Goal: Information Seeking & Learning: Learn about a topic

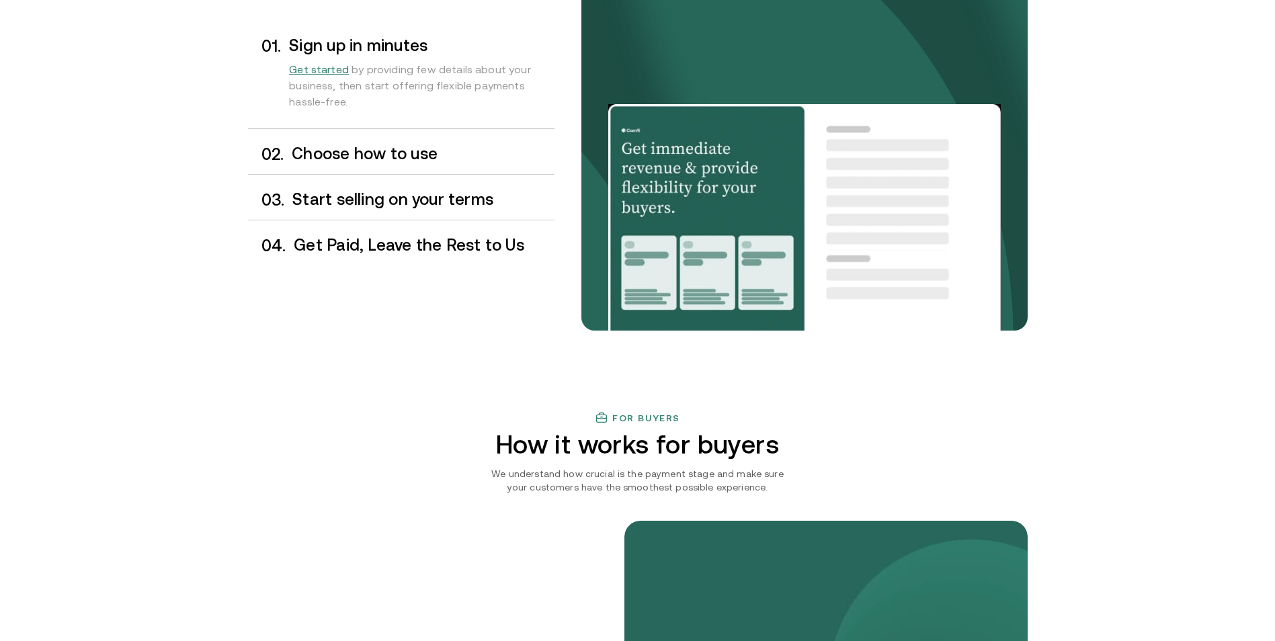
scroll to position [1210, 0]
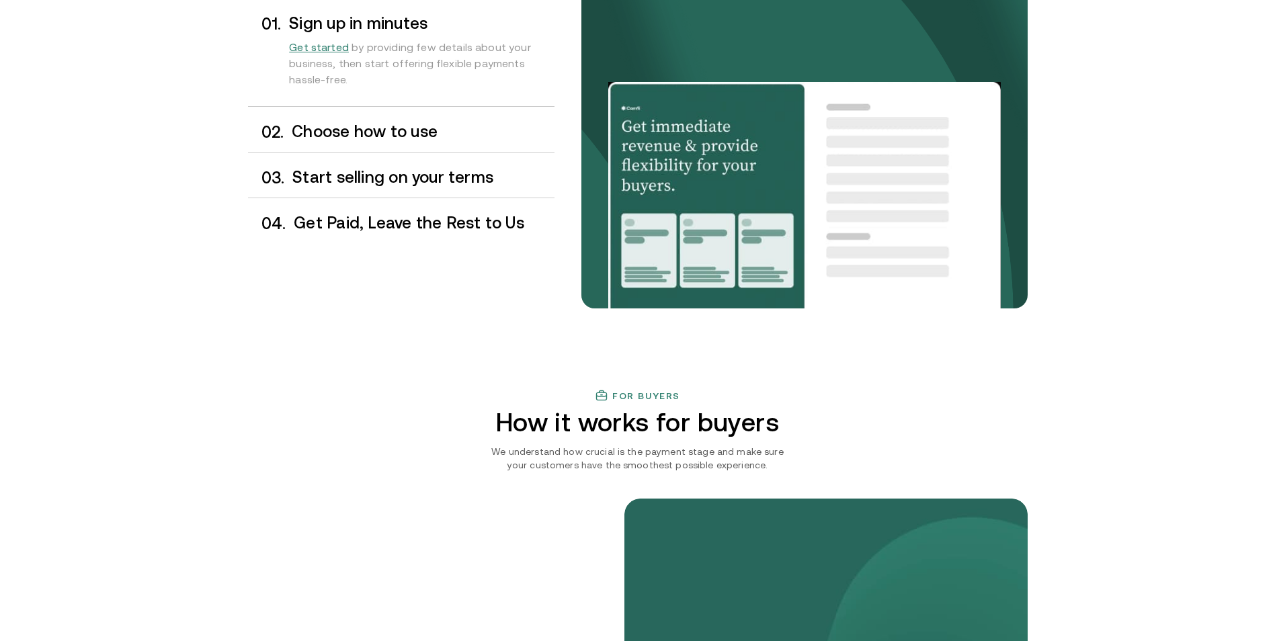
click at [347, 125] on h3 "Choose how to use" at bounding box center [423, 131] width 262 height 17
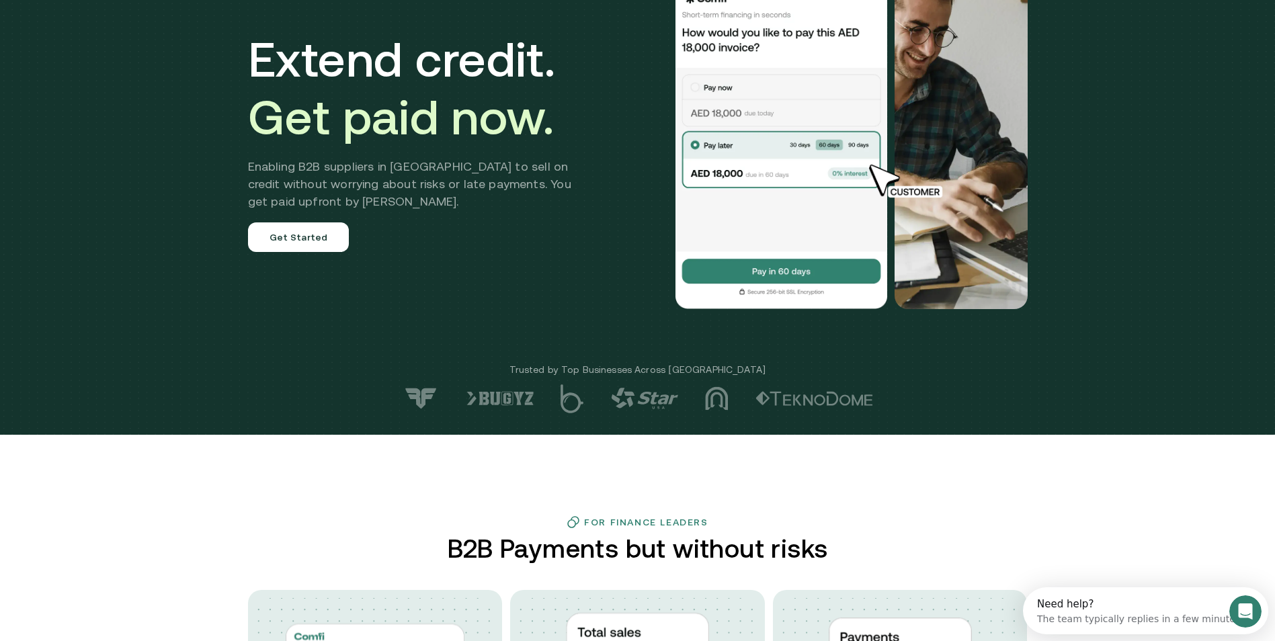
scroll to position [0, 0]
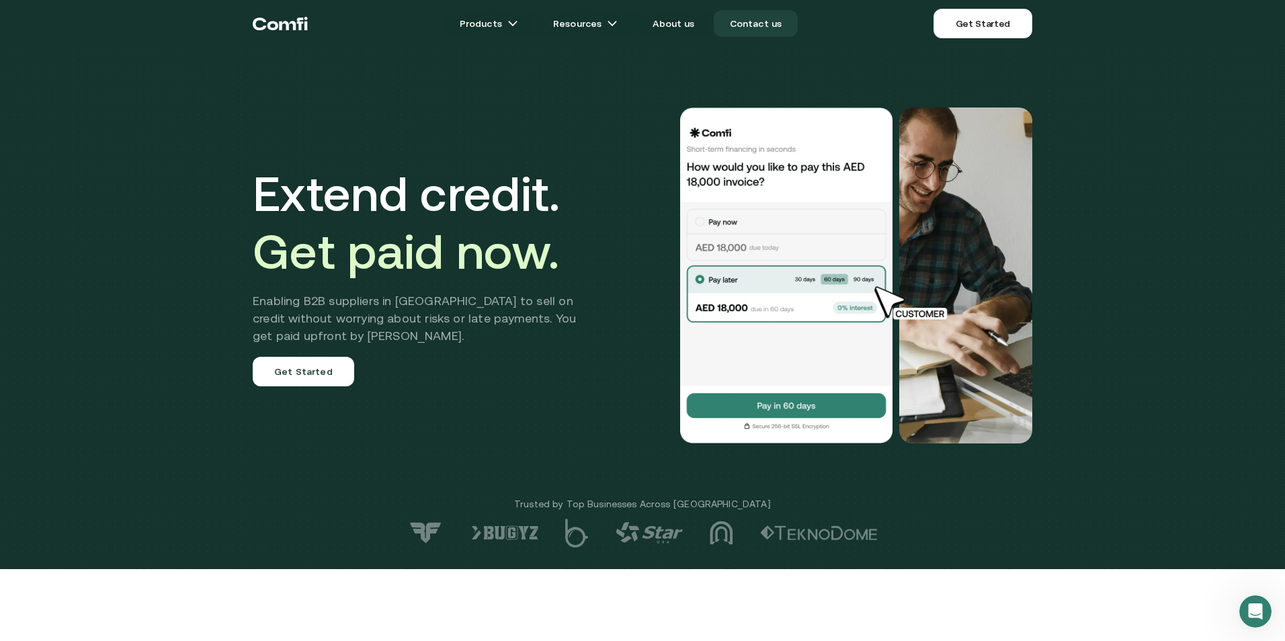
click at [767, 22] on link "Contact us" at bounding box center [756, 23] width 85 height 27
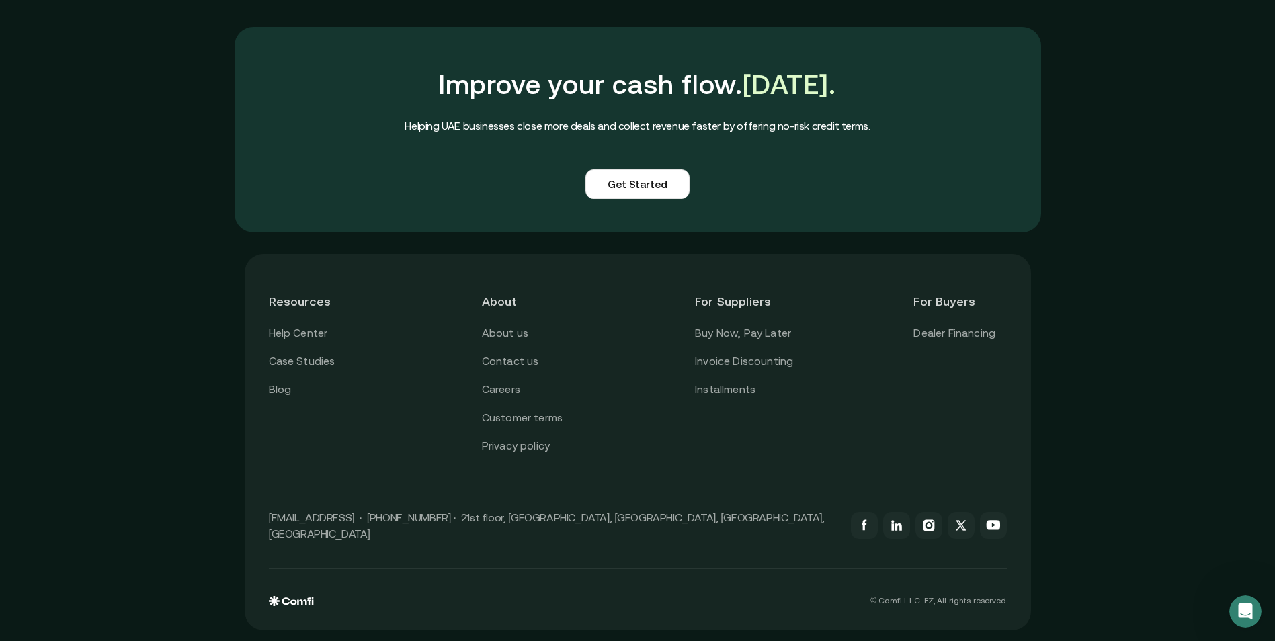
scroll to position [1096, 0]
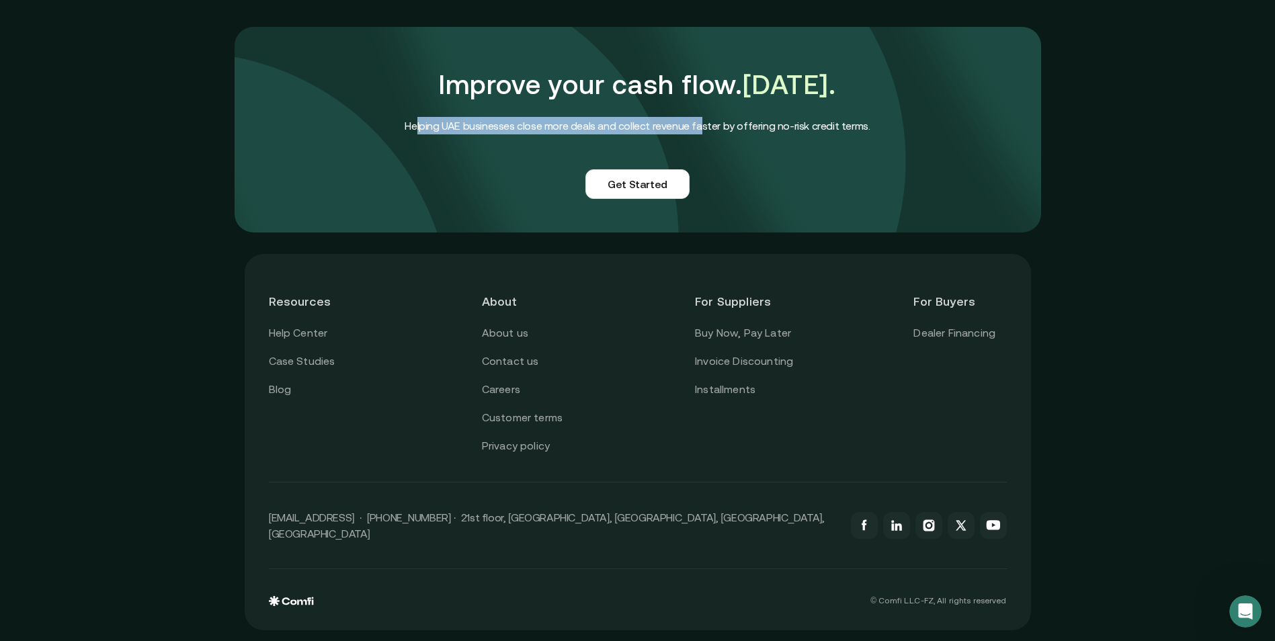
drag, startPoint x: 427, startPoint y: 132, endPoint x: 742, endPoint y: 122, distance: 314.7
click at [742, 122] on h4 "Helping UAE businesses close more deals and collect revenue faster by offering …" at bounding box center [637, 125] width 465 height 17
drag, startPoint x: 742, startPoint y: 122, endPoint x: 759, endPoint y: 122, distance: 16.8
click at [759, 122] on h4 "Helping UAE businesses close more deals and collect revenue faster by offering …" at bounding box center [637, 125] width 465 height 17
drag, startPoint x: 623, startPoint y: 128, endPoint x: 641, endPoint y: 130, distance: 18.2
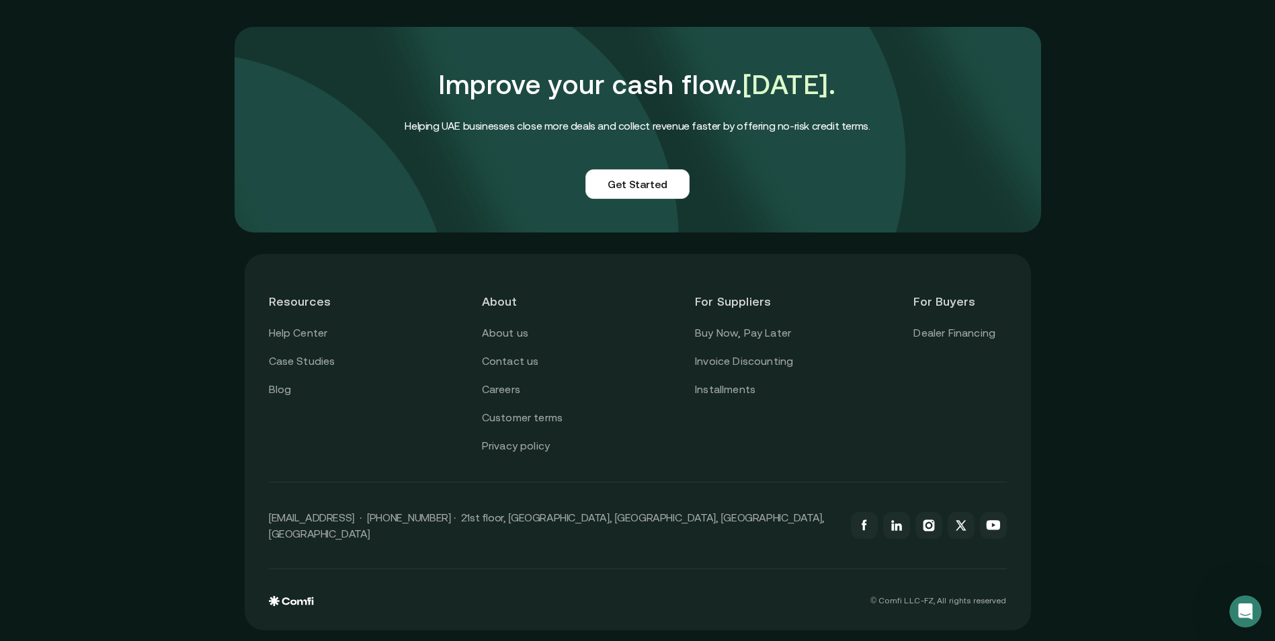
click at [627, 130] on h4 "Helping UAE businesses close more deals and collect revenue faster by offering …" at bounding box center [637, 125] width 465 height 17
click at [641, 130] on h4 "Helping UAE businesses close more deals and collect revenue faster by offering …" at bounding box center [637, 125] width 465 height 17
click at [518, 163] on div "Improve your cash flow. [DATE]. Helping UAE businesses close more deals and col…" at bounding box center [637, 129] width 465 height 138
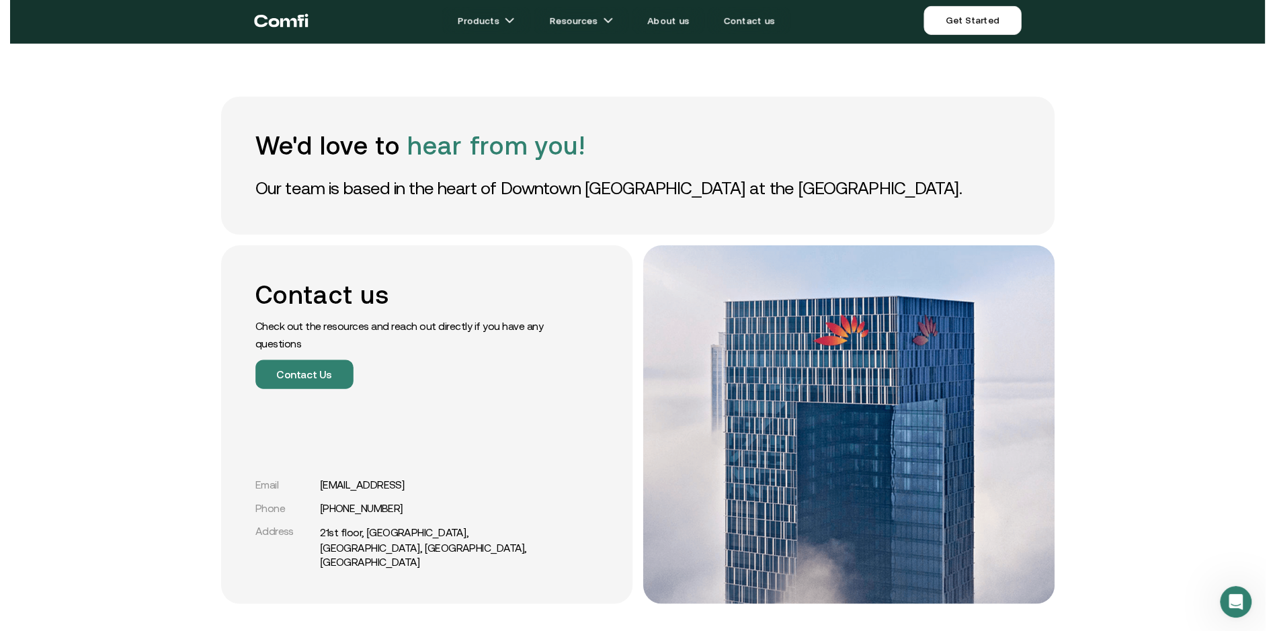
scroll to position [0, 0]
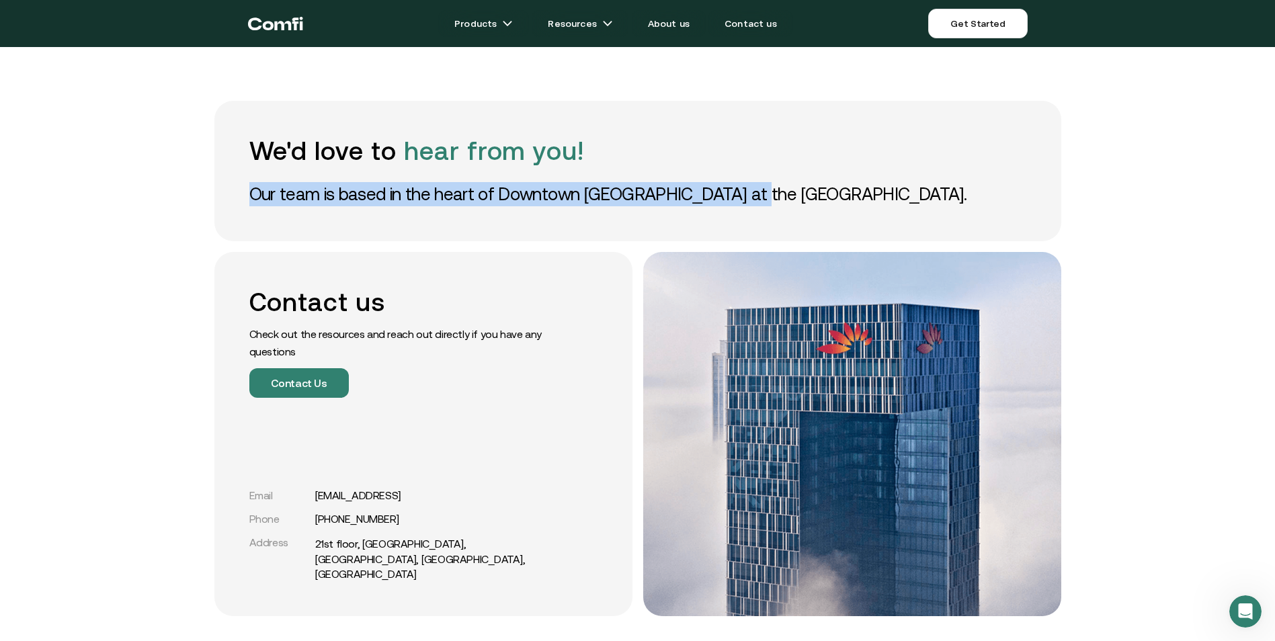
drag, startPoint x: 542, startPoint y: 180, endPoint x: 761, endPoint y: 177, distance: 218.4
click at [761, 177] on div "We'd love to hear from you! Our team is based in the heart of Downtown [GEOGRAP…" at bounding box center [637, 171] width 847 height 140
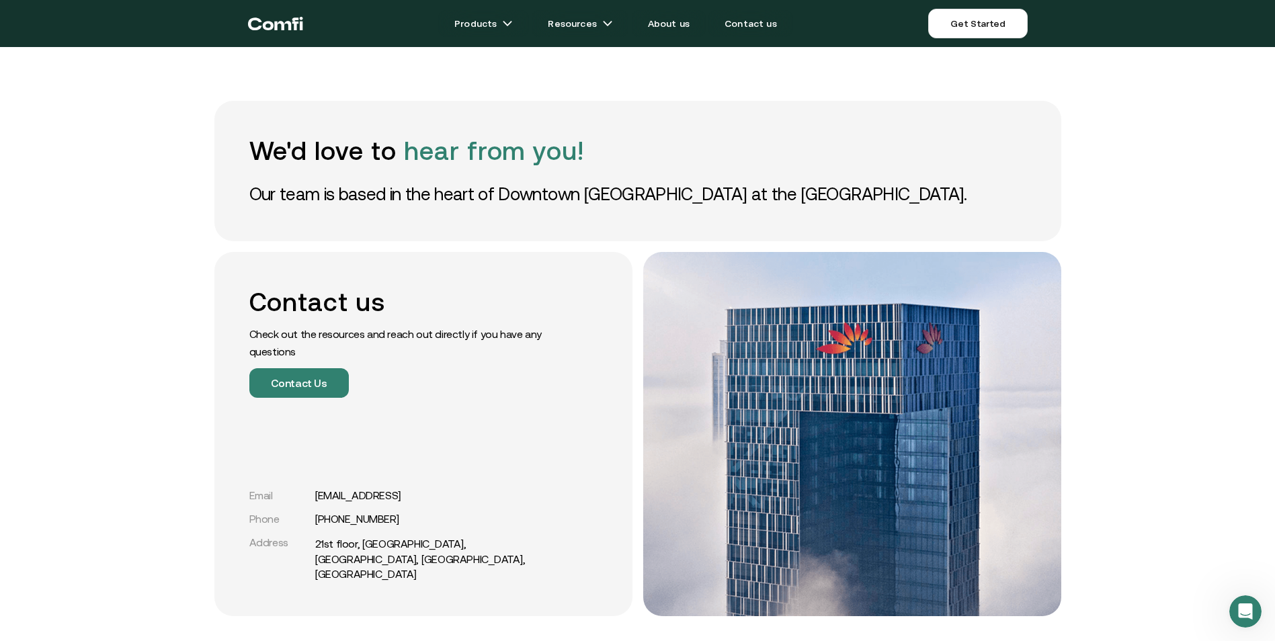
drag, startPoint x: 761, startPoint y: 177, endPoint x: 775, endPoint y: 177, distance: 14.1
click at [775, 177] on div "We'd love to hear from you! Our team is based in the heart of Downtown [GEOGRAP…" at bounding box center [637, 171] width 847 height 140
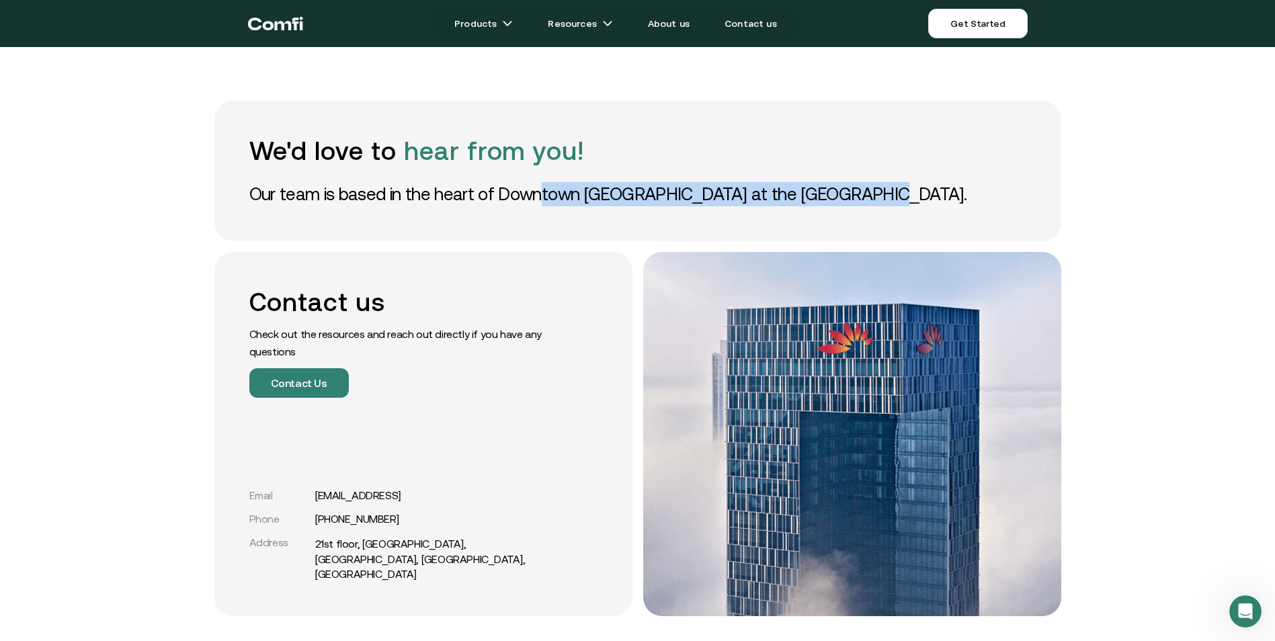
drag, startPoint x: 606, startPoint y: 190, endPoint x: 895, endPoint y: 173, distance: 290.1
click at [895, 173] on div "We'd love to hear from you! Our team is based in the heart of Downtown [GEOGRAP…" at bounding box center [637, 171] width 847 height 140
drag, startPoint x: 895, startPoint y: 173, endPoint x: 918, endPoint y: 174, distance: 22.9
click at [918, 173] on div "We'd love to hear from you! Our team is based in the heart of Downtown [GEOGRAP…" at bounding box center [637, 171] width 847 height 140
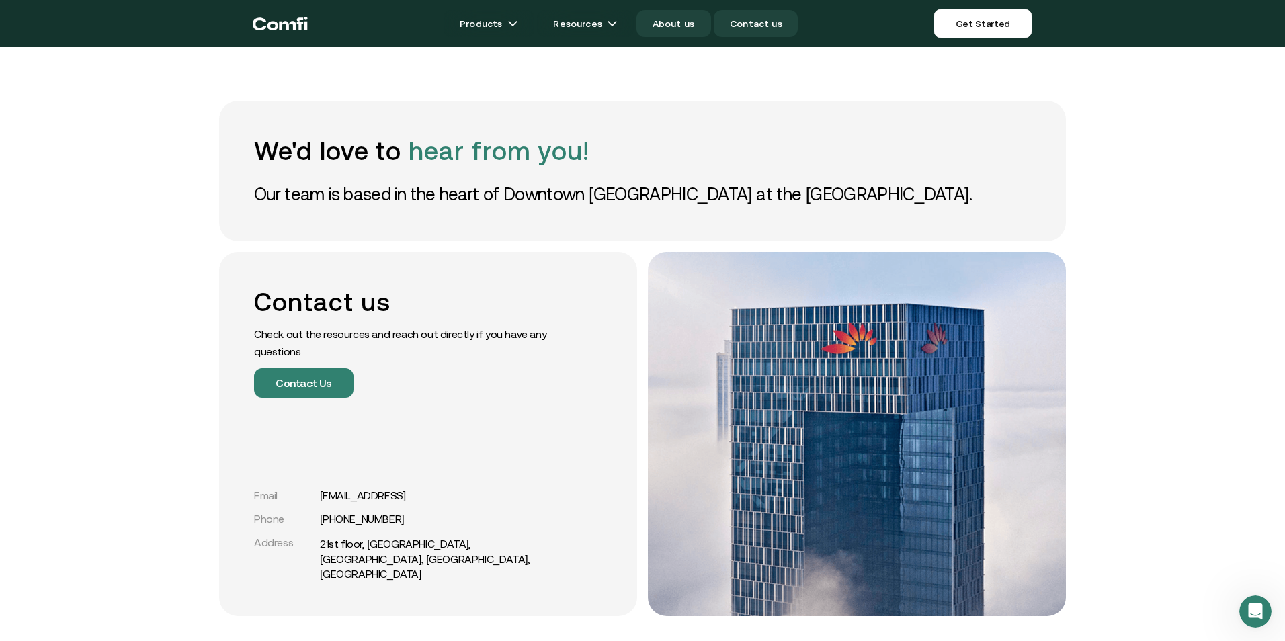
click at [674, 19] on link "About us" at bounding box center [673, 23] width 74 height 27
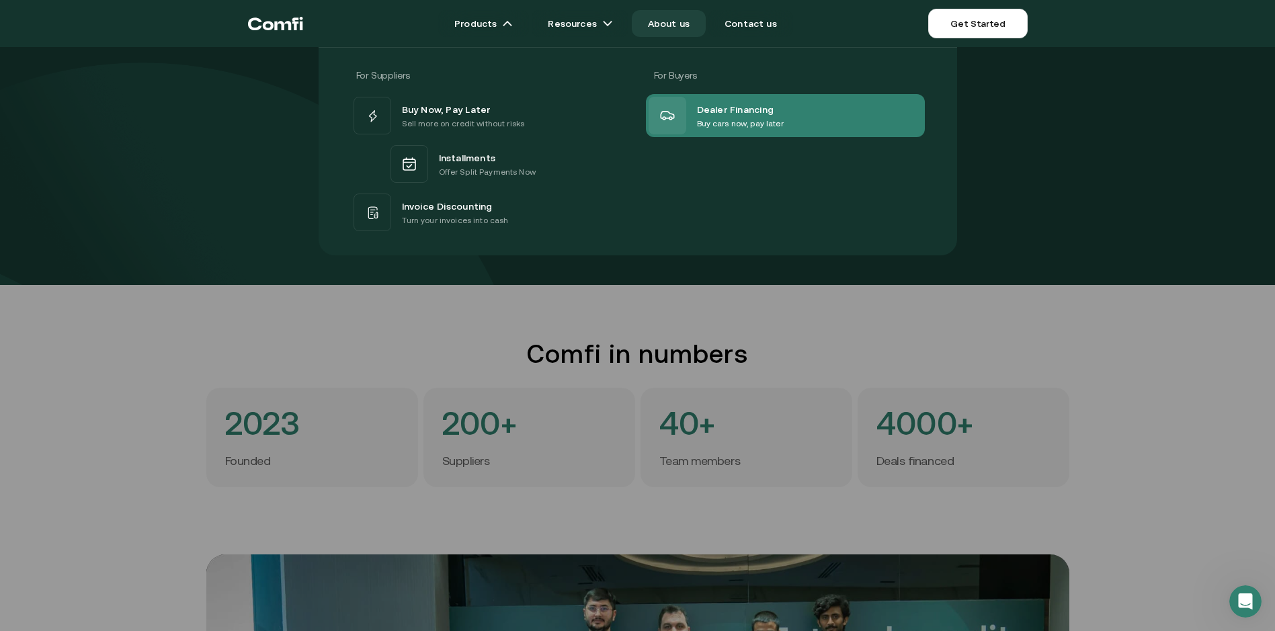
click at [741, 108] on span "Dealer Financing" at bounding box center [735, 109] width 77 height 16
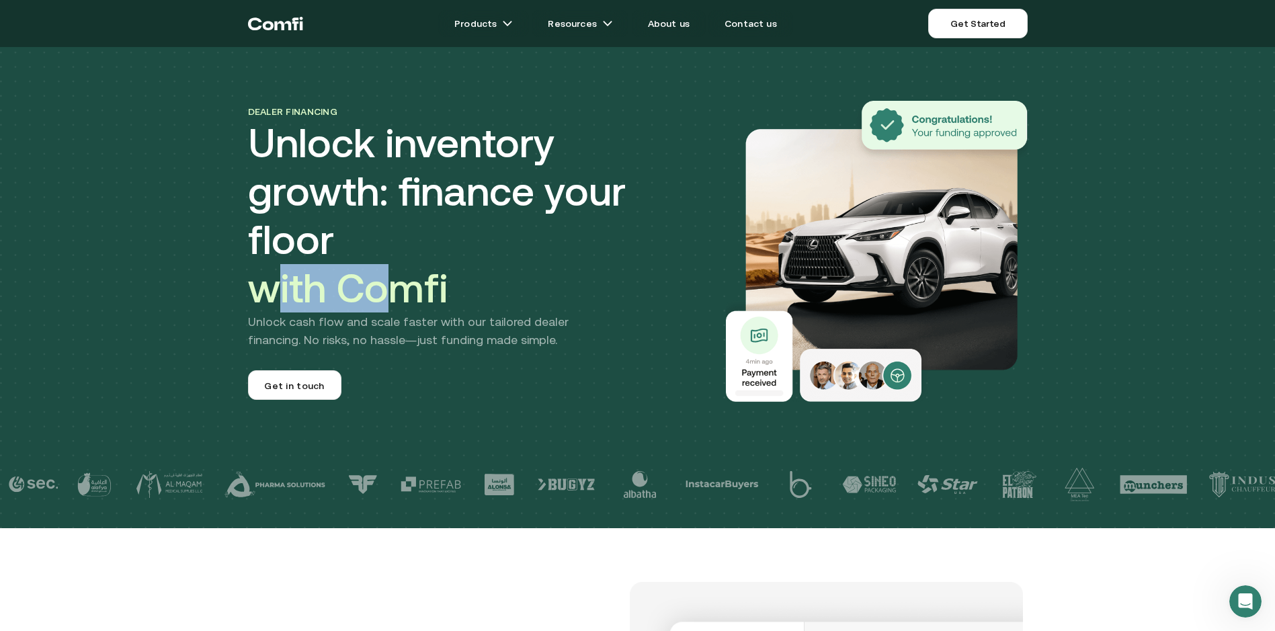
drag, startPoint x: 372, startPoint y: 271, endPoint x: 409, endPoint y: 273, distance: 37.0
click at [409, 273] on span "with Comfi" at bounding box center [348, 288] width 200 height 46
drag, startPoint x: 409, startPoint y: 273, endPoint x: 298, endPoint y: 310, distance: 117.1
click at [298, 313] on p "Unlock cash flow and scale faster with our tailored dealer financing. No risks,…" at bounding box center [431, 331] width 366 height 36
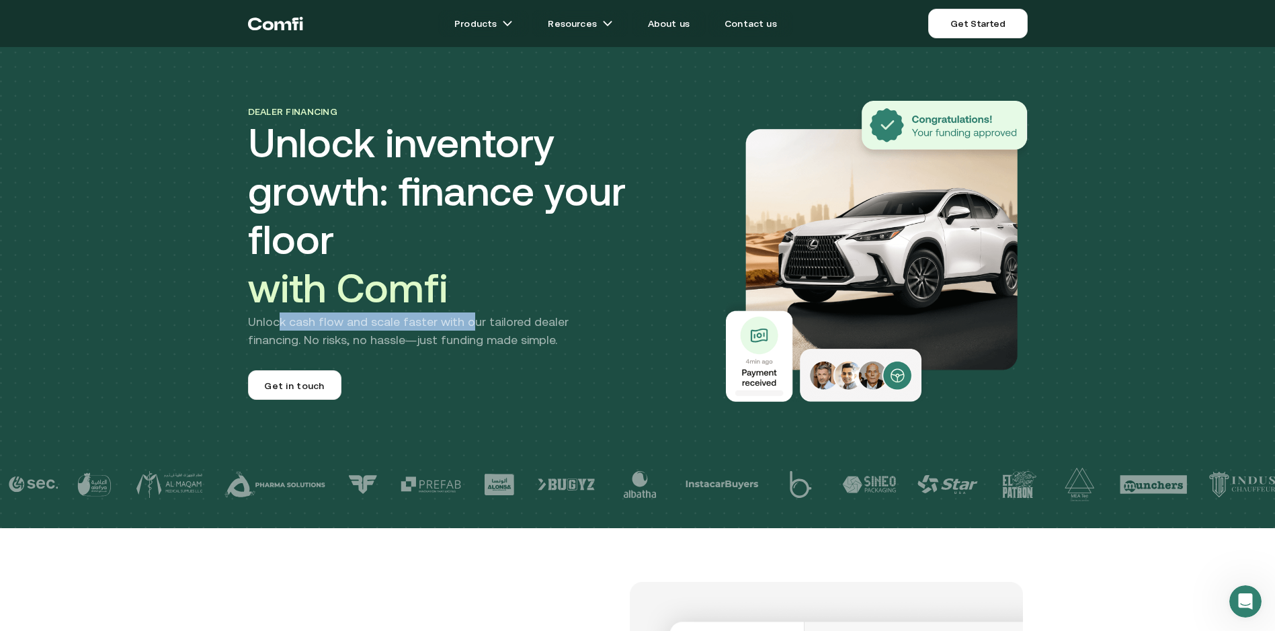
drag, startPoint x: 445, startPoint y: 295, endPoint x: 474, endPoint y: 296, distance: 29.6
click at [474, 313] on p "Unlock cash flow and scale faster with our tailored dealer financing. No risks,…" at bounding box center [431, 331] width 366 height 36
drag, startPoint x: 474, startPoint y: 296, endPoint x: 487, endPoint y: 298, distance: 12.8
click at [489, 313] on p "Unlock cash flow and scale faster with our tailored dealer financing. No risks,…" at bounding box center [431, 331] width 366 height 36
click at [493, 333] on div "Dealer financing Unlock inventory growth: finance your floor with Comfi Unlock …" at bounding box center [476, 251] width 457 height 297
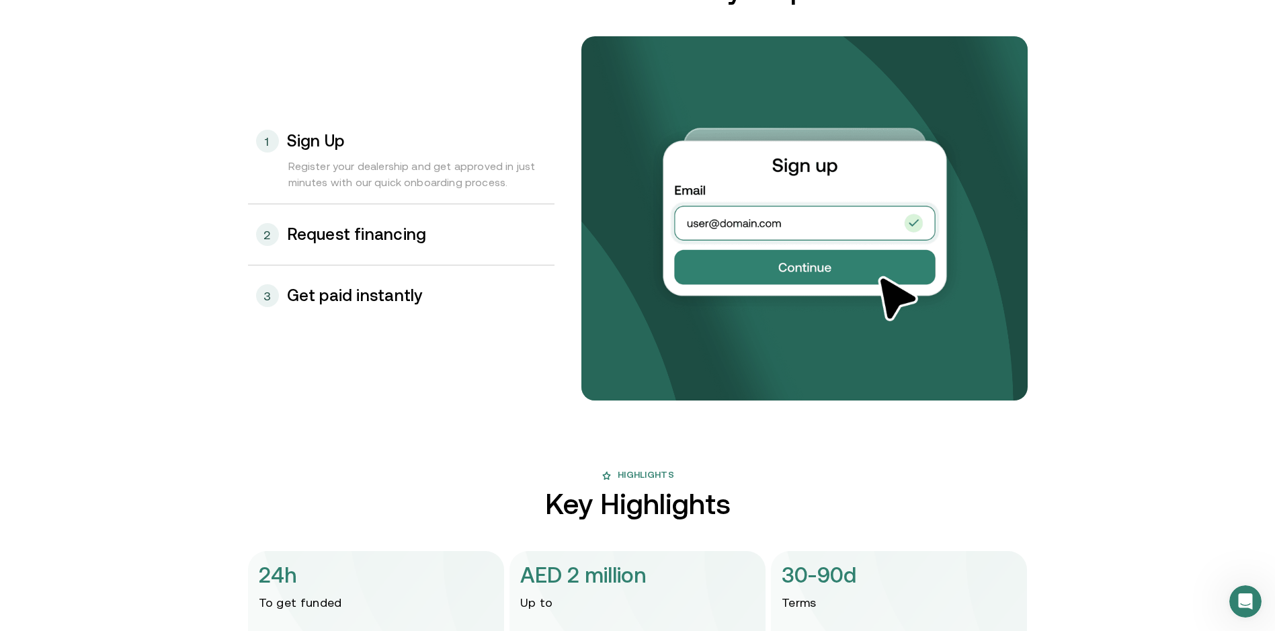
scroll to position [1479, 0]
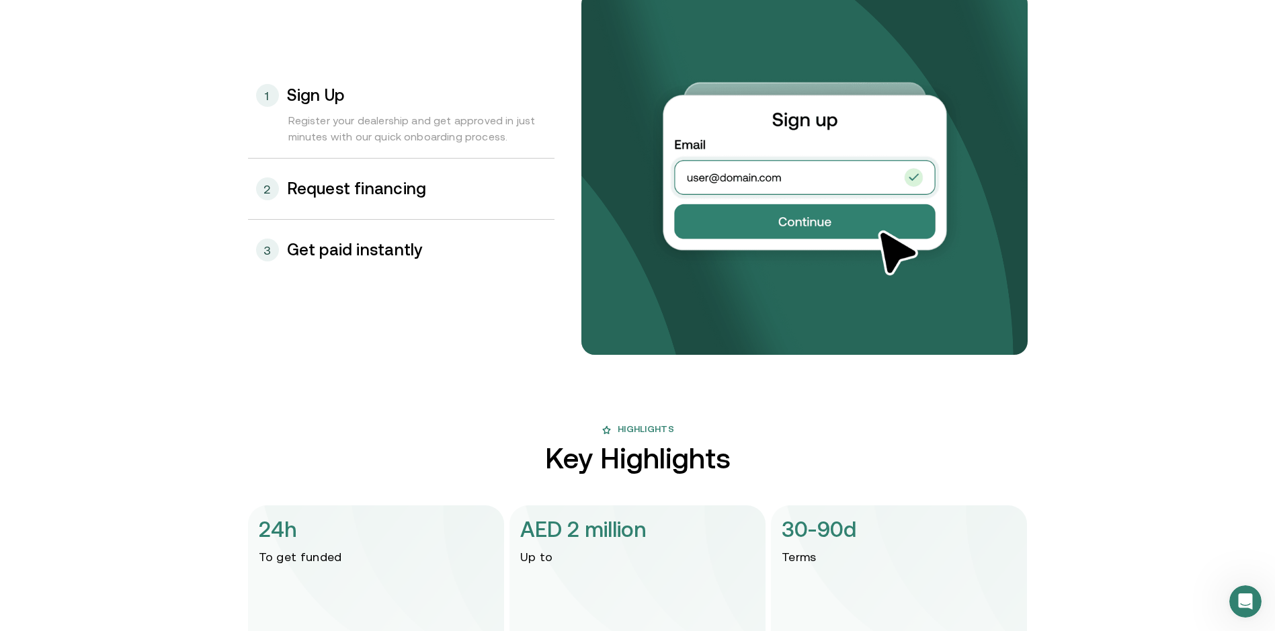
click at [399, 187] on h3 "Request financing" at bounding box center [357, 188] width 140 height 17
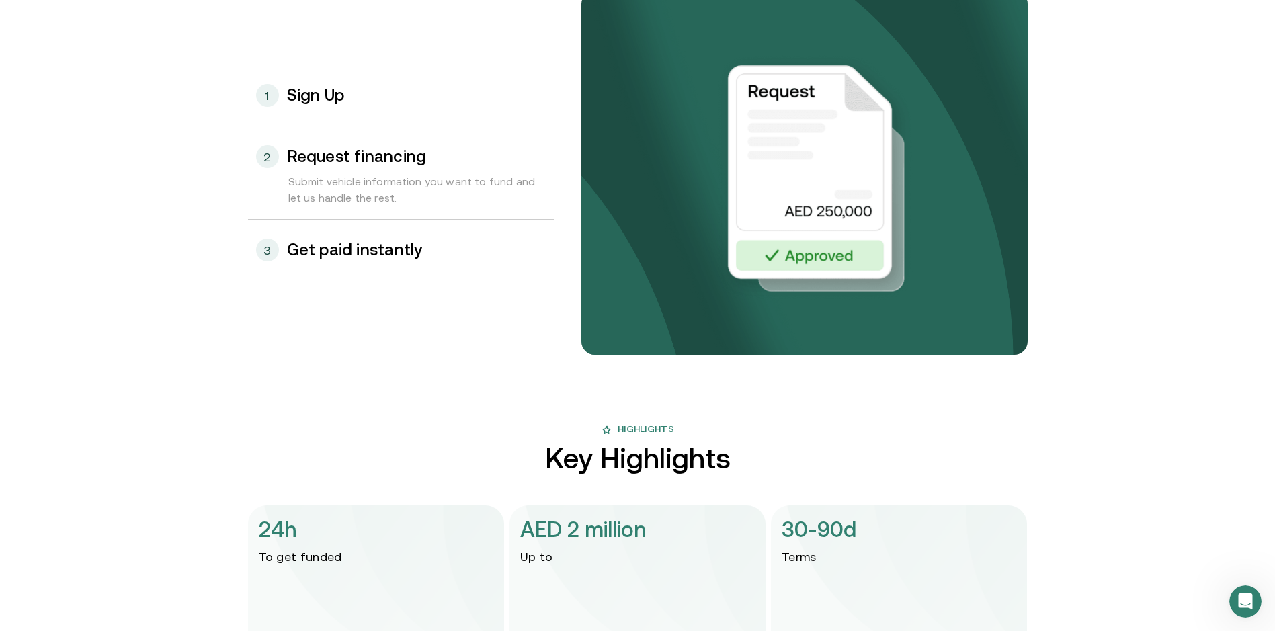
click at [385, 240] on div "3 Get paid instantly" at bounding box center [401, 250] width 306 height 60
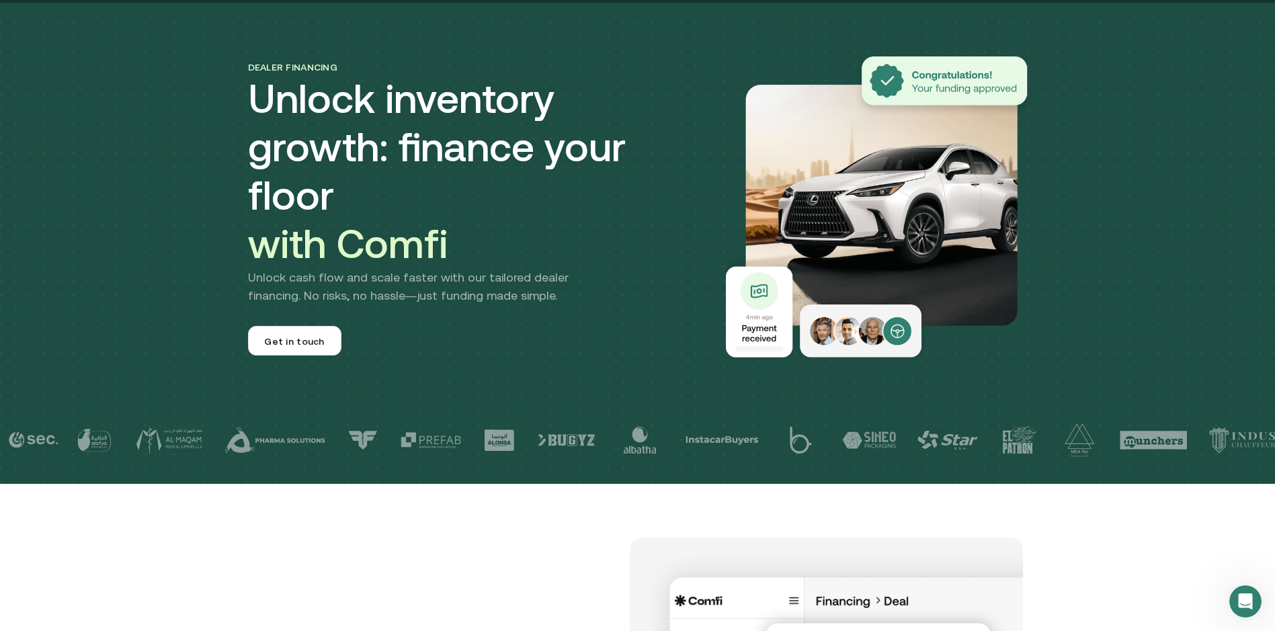
scroll to position [0, 0]
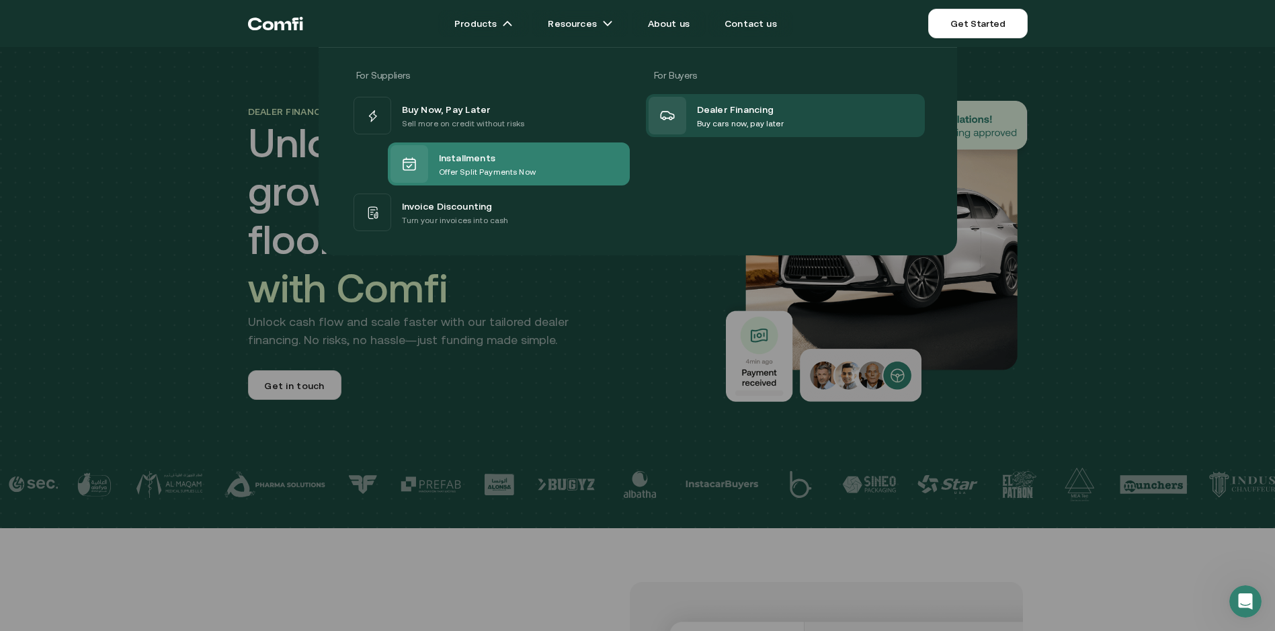
click at [467, 160] on span "Installments" at bounding box center [467, 157] width 57 height 16
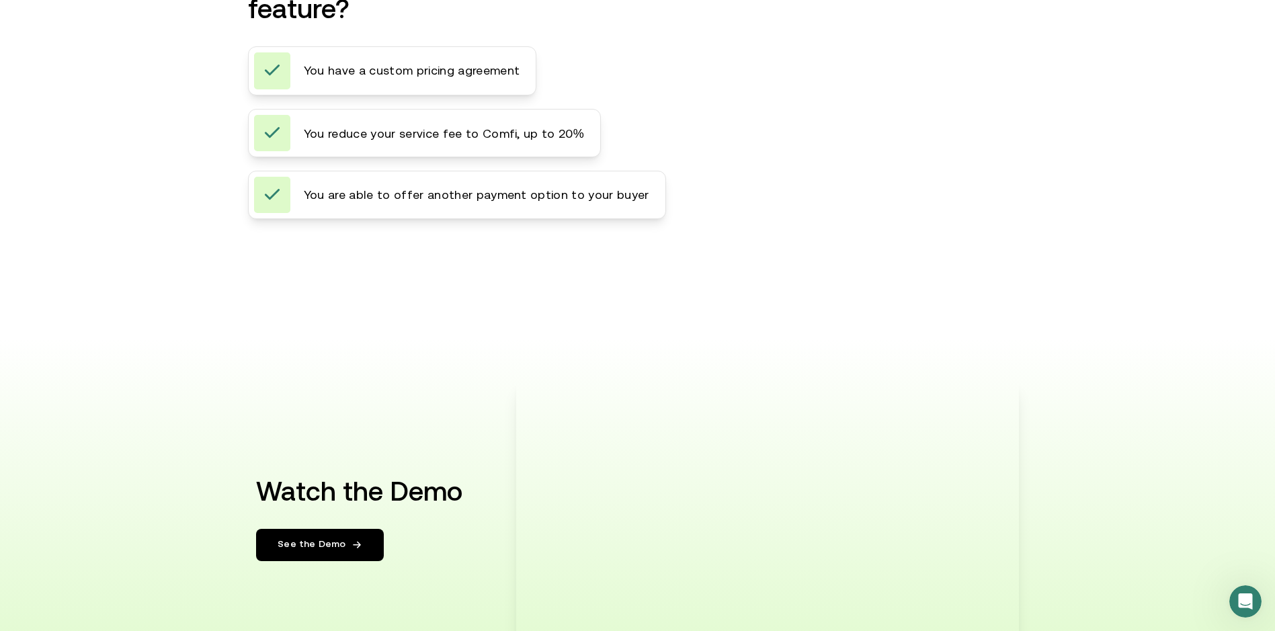
scroll to position [2218, 0]
